Goal: Find specific page/section: Find specific page/section

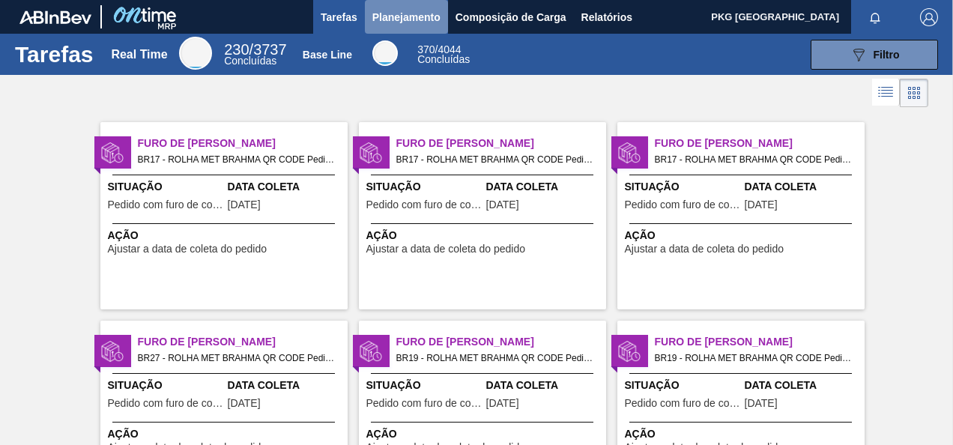
click at [419, 19] on span "Planejamento" at bounding box center [406, 17] width 68 height 18
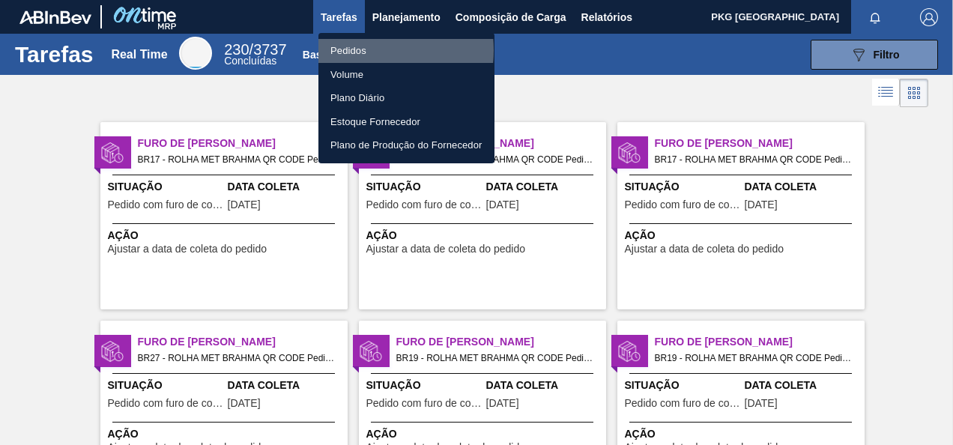
click at [358, 50] on li "Pedidos" at bounding box center [406, 51] width 176 height 24
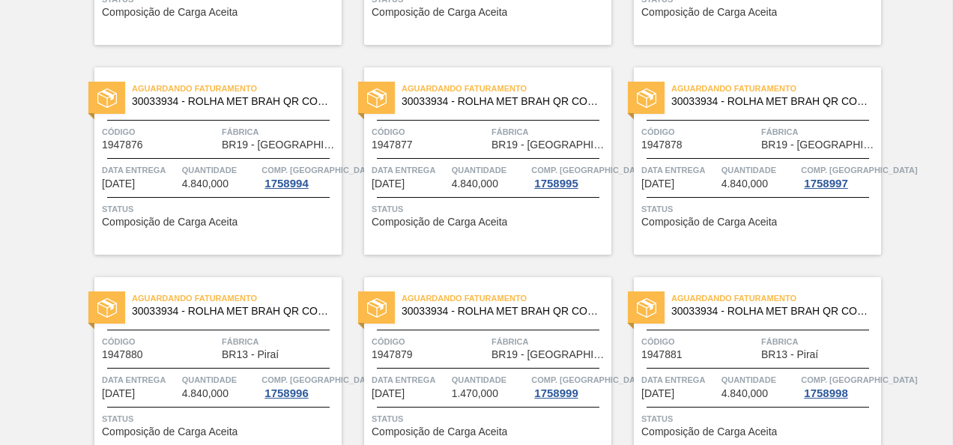
scroll to position [2866, 0]
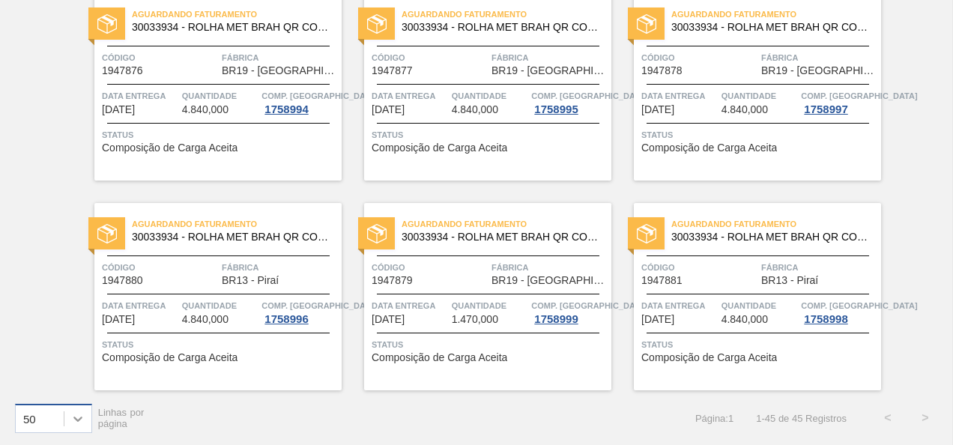
click at [77, 415] on icon at bounding box center [77, 418] width 15 height 15
click at [53, 386] on div "100" at bounding box center [53, 381] width 77 height 28
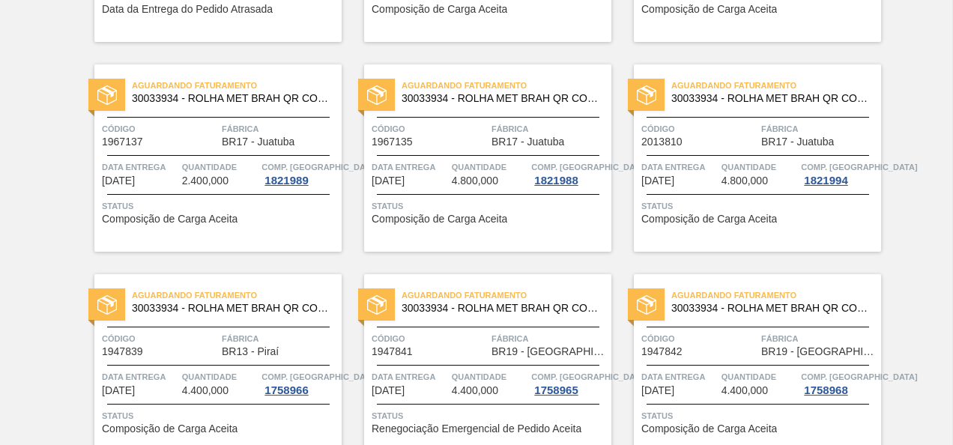
scroll to position [0, 0]
